Goal: Task Accomplishment & Management: Complete application form

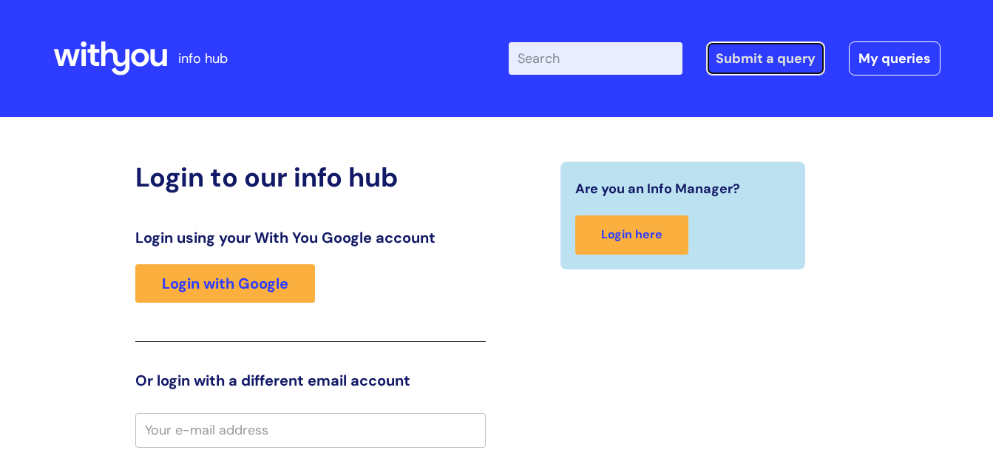
click at [754, 61] on link "Submit a query" at bounding box center [765, 58] width 119 height 34
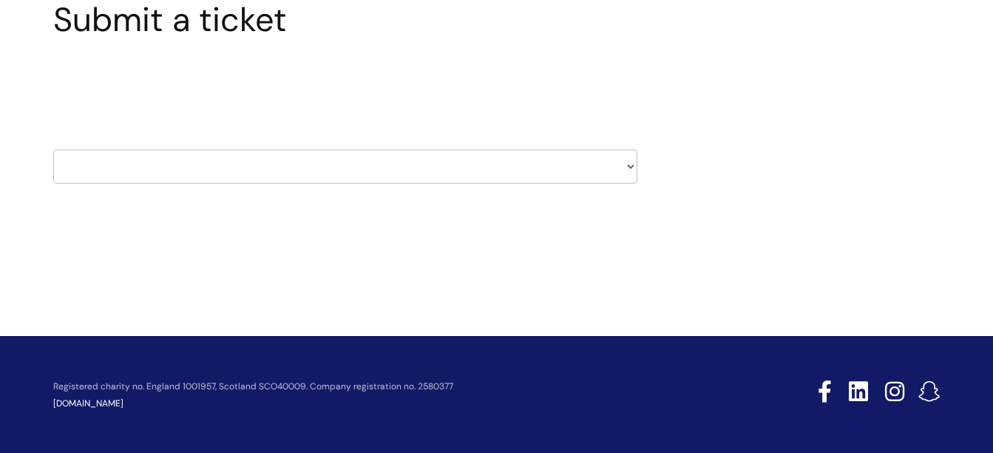
scroll to position [133, 0]
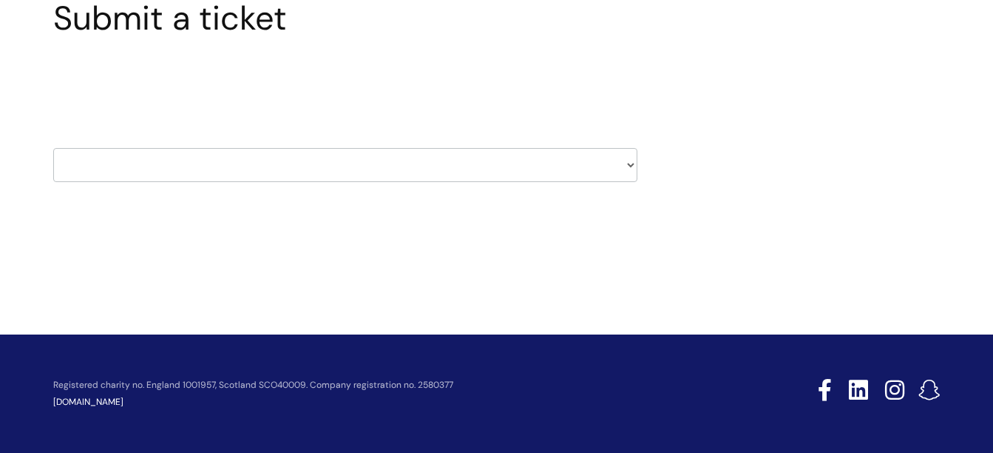
click at [329, 158] on select "HR / People IT and Support Clinical Drug Alerts Finance Accounts Data Support T…" at bounding box center [345, 165] width 584 height 34
select select "it_and_support"
click at [53, 148] on select "HR / People IT and Support Clinical Drug Alerts Finance Accounts Data Support T…" at bounding box center [345, 165] width 584 height 34
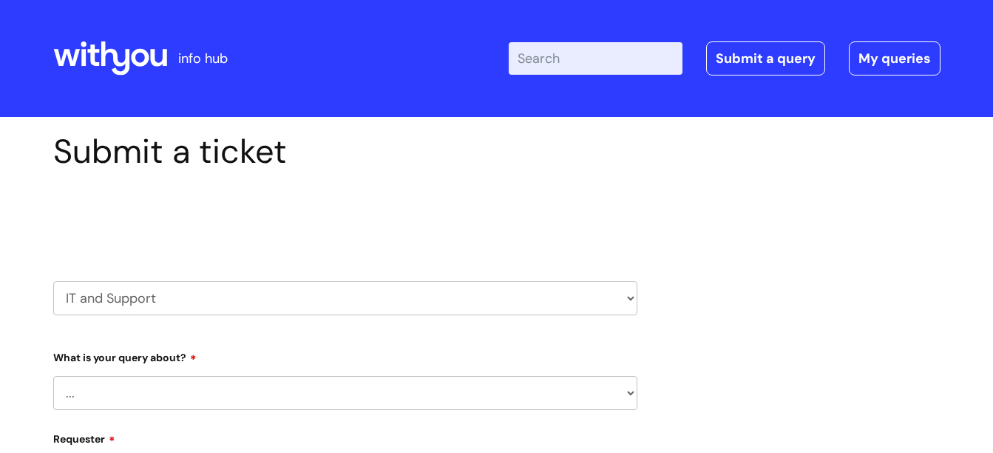
click at [98, 395] on select "... Mobile Phone Reset & MFA Accounts, Starters and Leavers IT Hardware issue I…" at bounding box center [345, 393] width 584 height 34
select select "Accounts, Starters and Leavers"
click at [53, 376] on select "... Mobile Phone Reset & MFA Accounts, Starters and Leavers IT Hardware issue I…" at bounding box center [345, 393] width 584 height 34
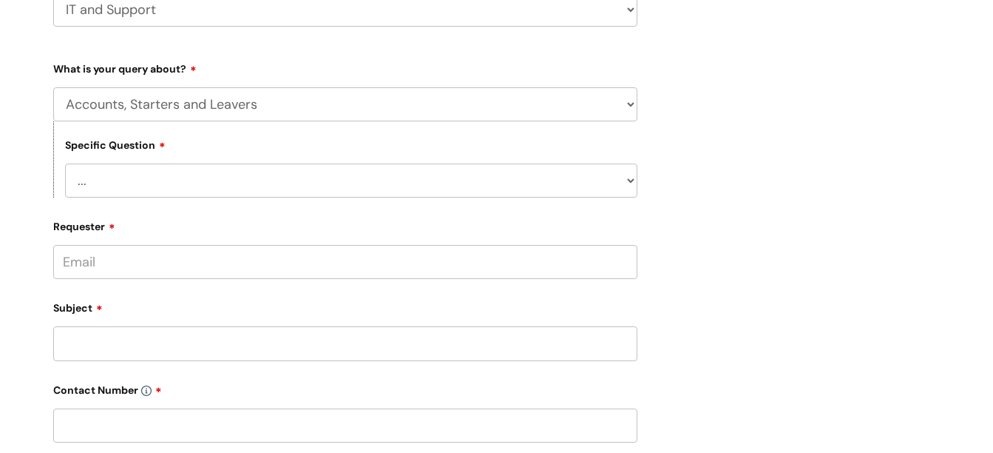
scroll to position [296, 0]
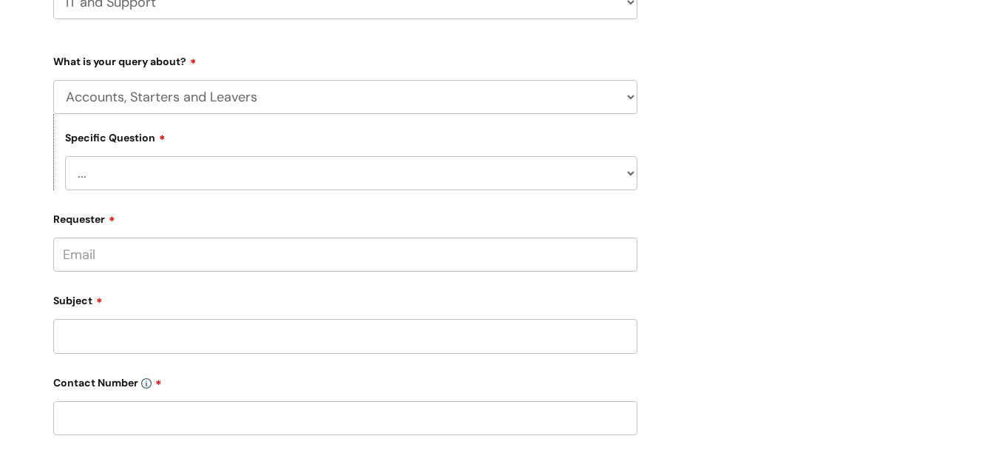
click at [162, 171] on select "... I have a new starter I have a leaver I need to make a change to an account …" at bounding box center [351, 173] width 572 height 34
select select "I have a new starter"
click at [65, 156] on select "... I have a new starter I have a leaver I need to make a change to an account …" at bounding box center [351, 173] width 572 height 34
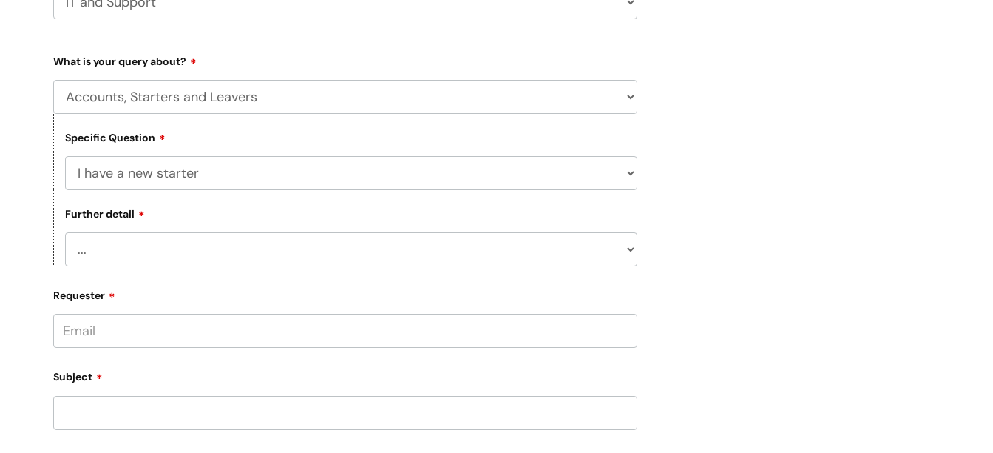
click at [165, 252] on select "... Can I have my new starter’s IT account details I need to amend the name, de…" at bounding box center [351, 249] width 572 height 34
select select "Something else"
click at [65, 232] on select "... Can I have my new starter’s IT account details I need to amend the name, de…" at bounding box center [351, 249] width 572 height 34
click at [95, 334] on input "Requester" at bounding box center [345, 331] width 584 height 34
click at [90, 333] on input "Requester" at bounding box center [345, 331] width 584 height 34
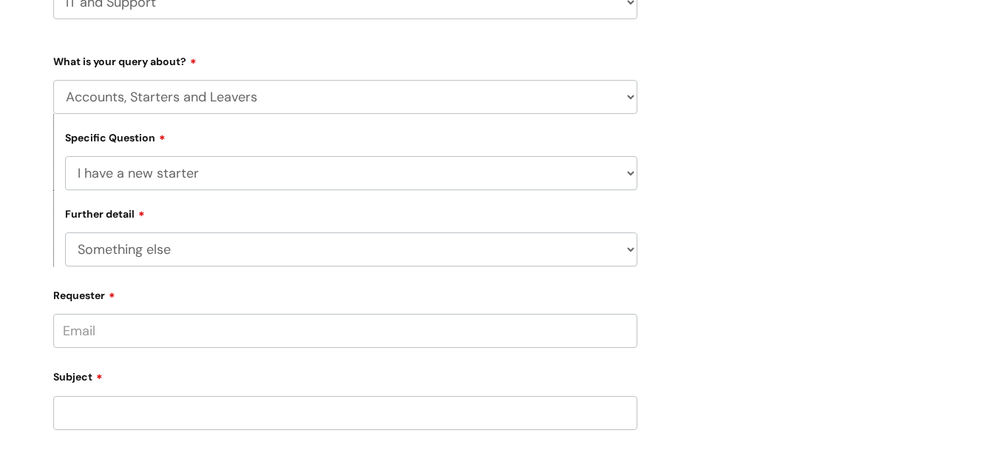
click at [124, 323] on input "Requester" at bounding box center [345, 331] width 584 height 34
type input "lisa.robinson@wearewithyou.org.uk"
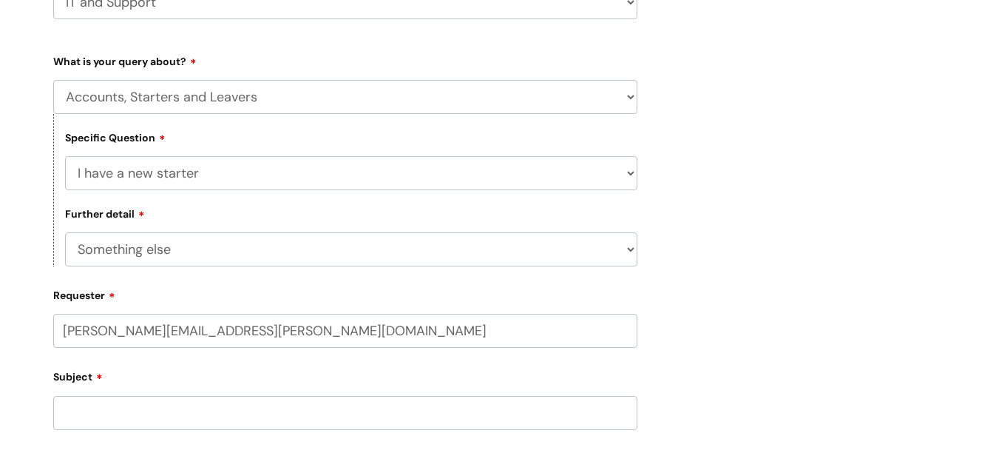
type input "07590682794"
click at [0, 344] on div "Submit a ticket Select issue type HR / People IT and Support Clinical Drug Aler…" at bounding box center [496, 389] width 993 height 1137
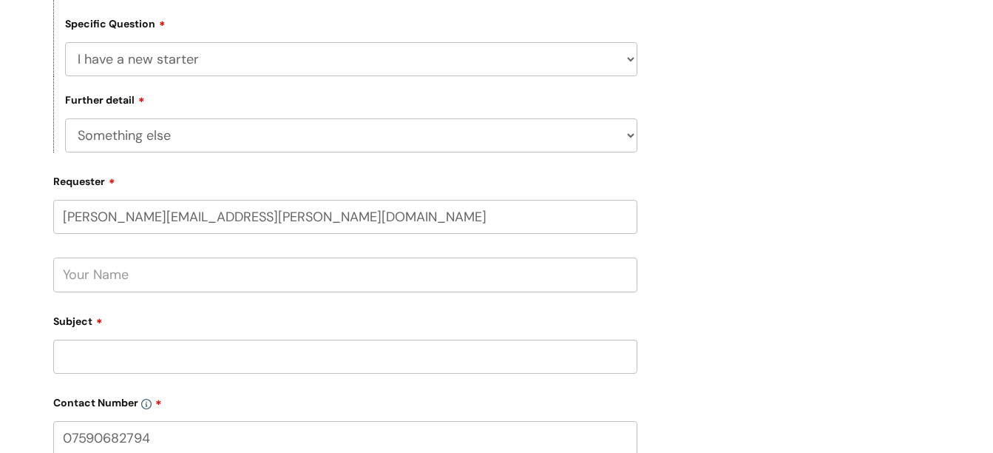
scroll to position [518, 0]
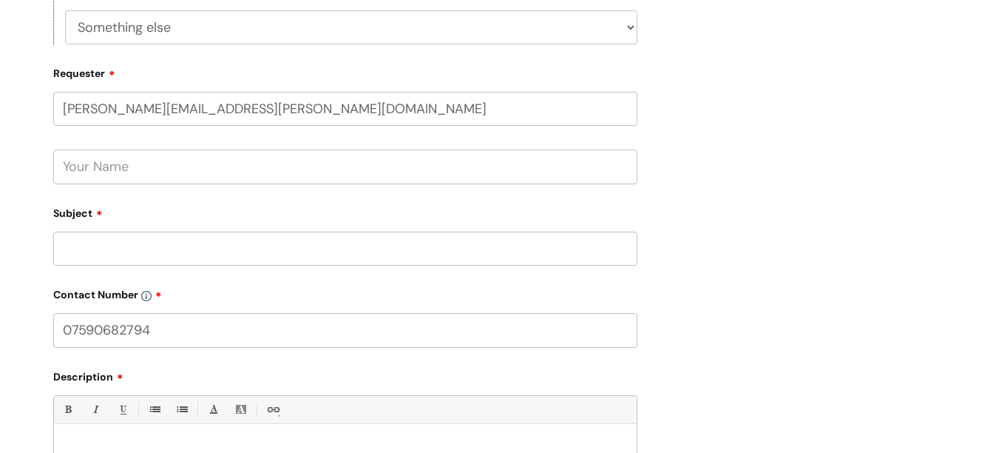
click at [117, 167] on input "text" at bounding box center [345, 166] width 584 height 34
type input "Lisa Robinson"
click at [109, 257] on input "Subject" at bounding box center [345, 248] width 584 height 34
click at [77, 251] on input "re:concur" at bounding box center [345, 248] width 584 height 34
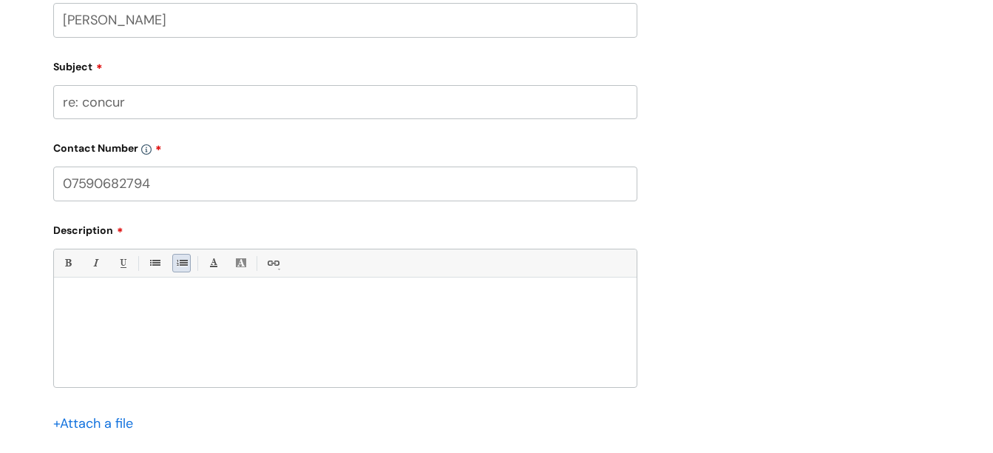
scroll to position [666, 0]
type input "re: concur"
drag, startPoint x: 180, startPoint y: 180, endPoint x: 21, endPoint y: 180, distance: 159.0
click at [21, 180] on div "Submit a ticket Select issue type HR / People IT and Support Clinical Drug Aler…" at bounding box center [496, 19] width 993 height 1137
type input "01522663315"
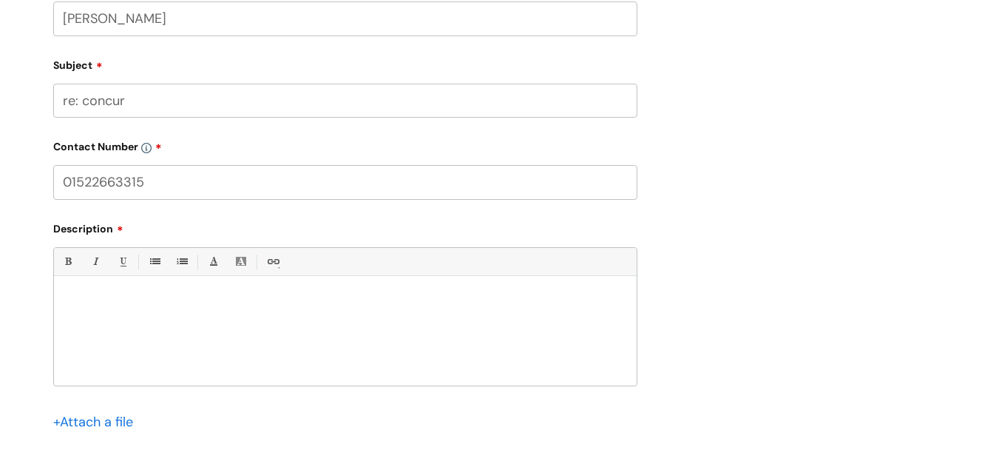
click at [87, 302] on p at bounding box center [345, 300] width 561 height 13
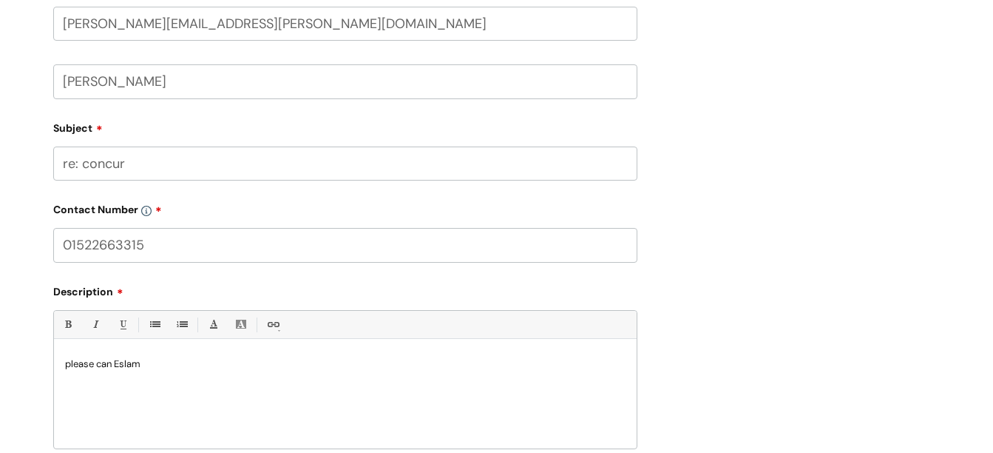
scroll to position [518, 0]
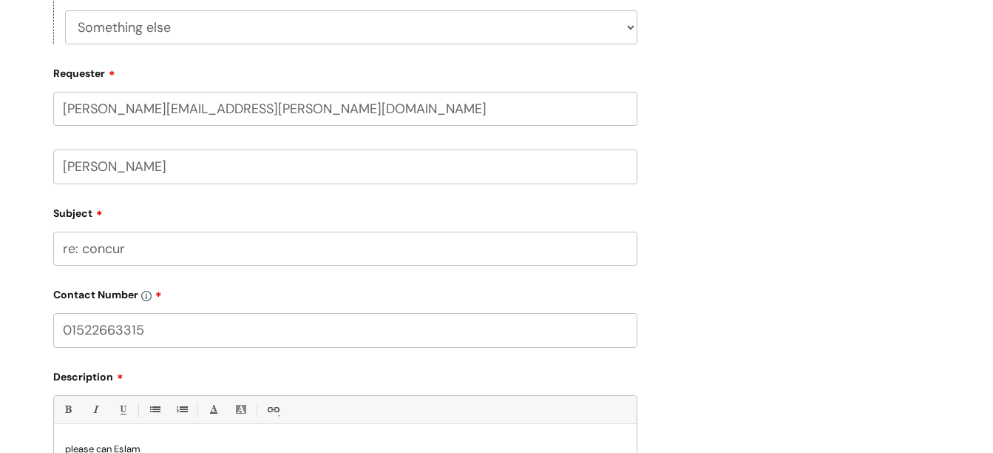
click at [305, 113] on input "lisa.robinson@wearewithyou.org.uk" at bounding box center [345, 109] width 584 height 34
drag, startPoint x: 313, startPoint y: 109, endPoint x: 0, endPoint y: 116, distance: 312.9
type input "e"
type input "lisa.robinson@wearewithyou.org.uk"
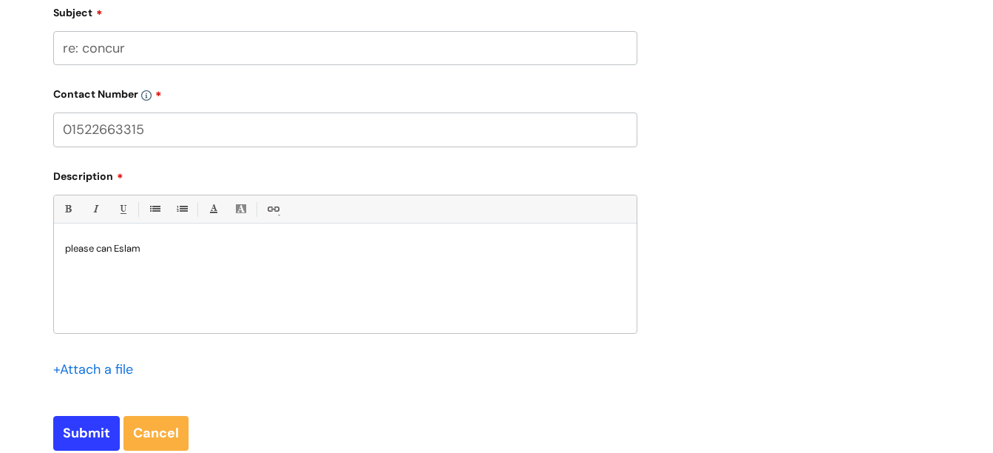
scroll to position [740, 0]
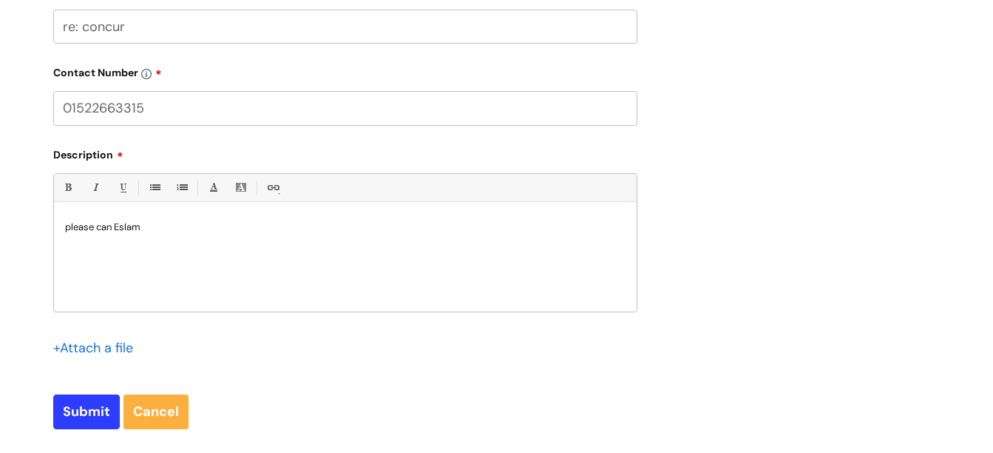
drag, startPoint x: 157, startPoint y: 232, endPoint x: 116, endPoint y: 232, distance: 40.7
click at [116, 232] on p "please can Eslam" at bounding box center [345, 226] width 561 height 13
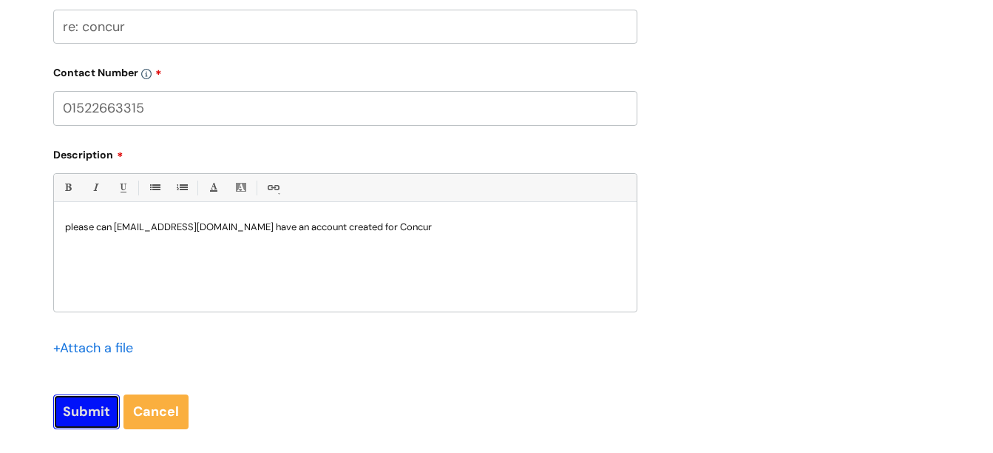
drag, startPoint x: 70, startPoint y: 410, endPoint x: 104, endPoint y: 410, distance: 34.0
click at [70, 411] on input "Submit" at bounding box center [86, 411] width 67 height 34
type input "Please Wait..."
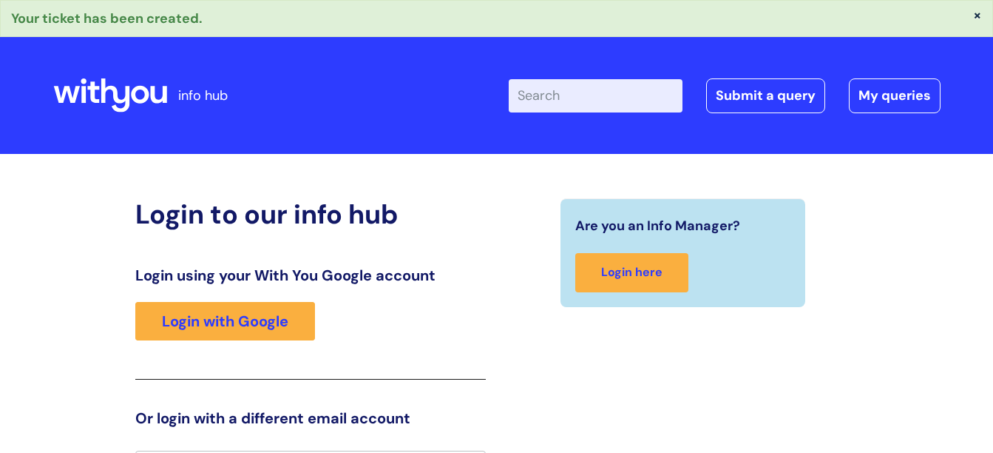
scroll to position [32, 0]
